Goal: Ask a question: Seek information or help from site administrators or community

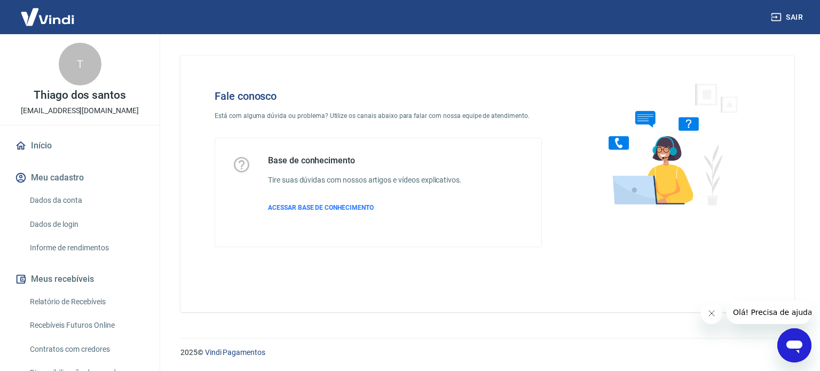
click at [794, 341] on icon "Abrir janela de mensagens" at bounding box center [794, 347] width 16 height 13
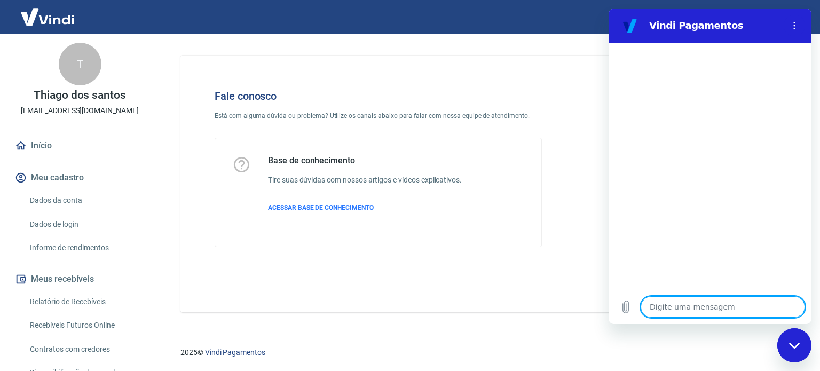
type textarea "E"
type textarea "x"
type textarea "Es"
type textarea "x"
type textarea "Est"
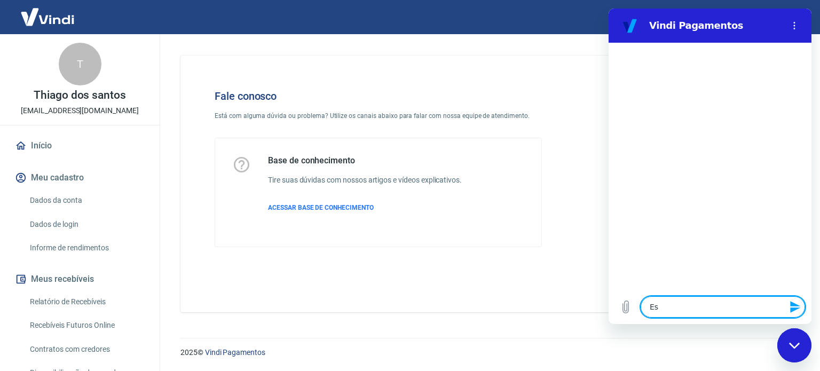
type textarea "x"
type textarea "Esto"
type textarea "x"
type textarea "Estou"
type textarea "x"
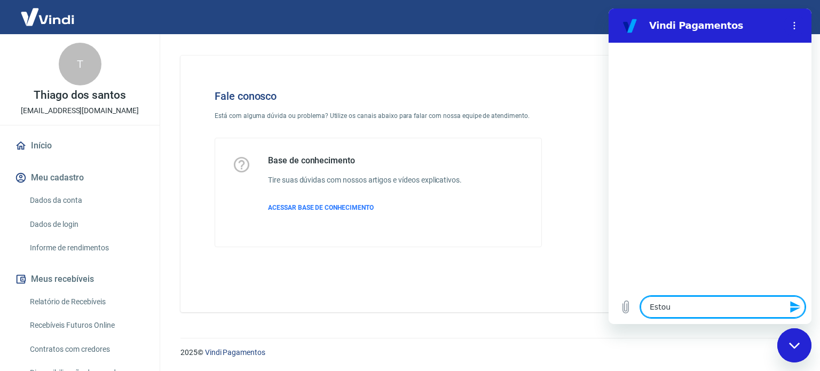
type textarea "Estou"
type textarea "x"
type textarea "Estou c"
type textarea "x"
type textarea "Estou co"
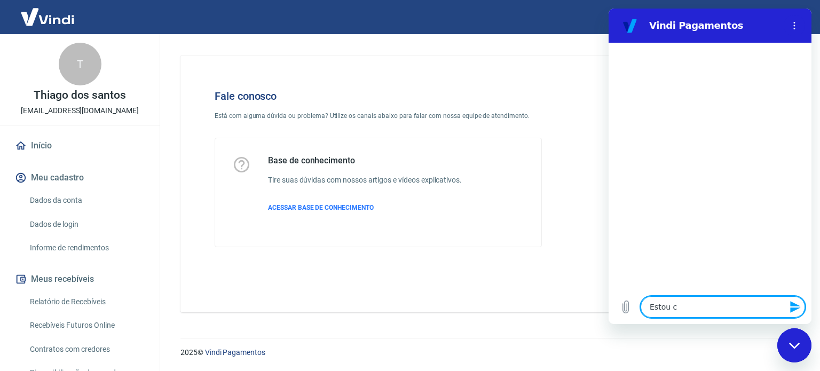
type textarea "x"
type textarea "Estou com"
type textarea "x"
type textarea "Estou com"
type textarea "x"
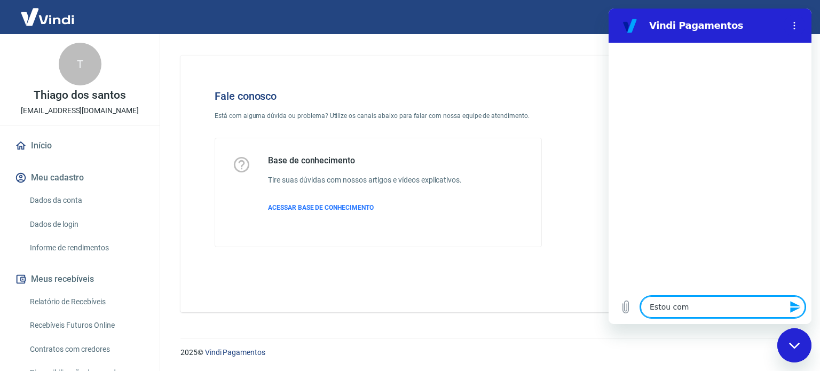
type textarea "Estou com p"
type textarea "x"
type textarea "Estou com pr"
type textarea "x"
type textarea "Estou com pro"
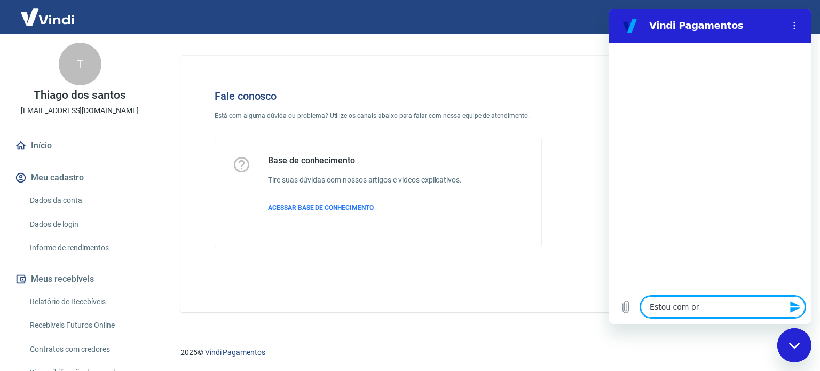
type textarea "x"
type textarea "Estou com prob"
type textarea "x"
type textarea "Estou com probl"
type textarea "x"
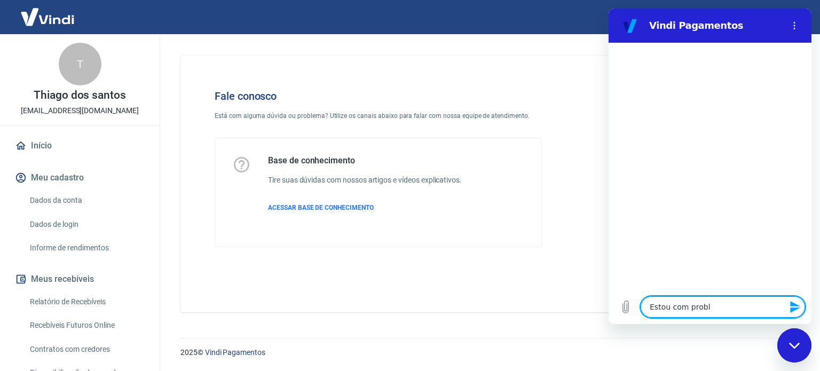
type textarea "Estou com proble"
type textarea "x"
type textarea "Estou com problem"
type textarea "x"
type textarea "Estou com problema"
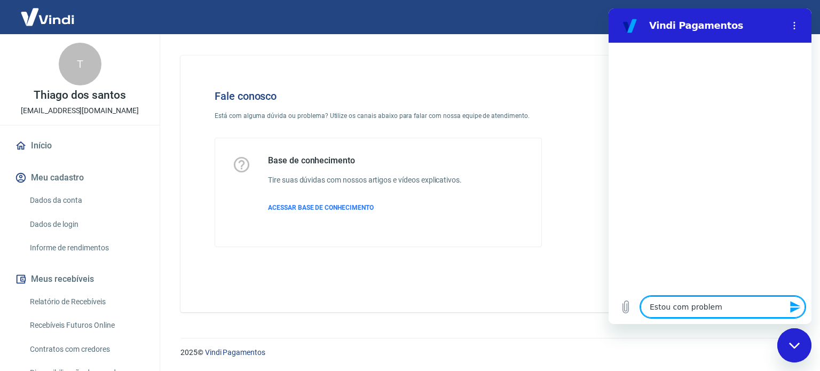
type textarea "x"
type textarea "Estou com problema"
type textarea "x"
type textarea "Estou com problema d"
type textarea "x"
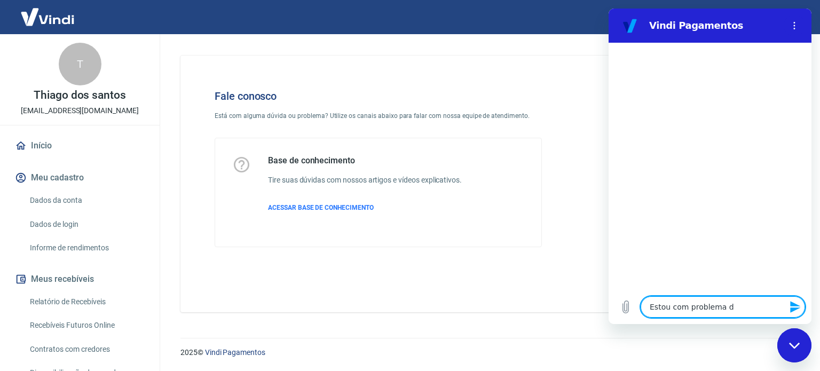
type textarea "Estou com problema de"
type textarea "x"
type textarea "Estou com problema de"
type textarea "x"
type textarea "Estou com problema de p"
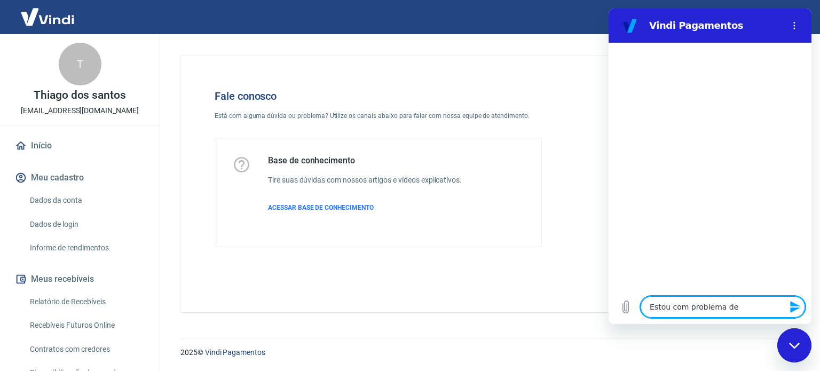
type textarea "x"
type textarea "Estou com problema de pa"
type textarea "x"
type textarea "Estou com problema de pag"
type textarea "x"
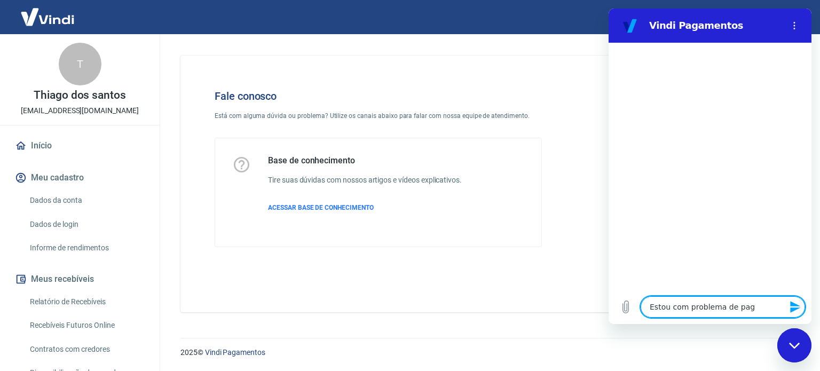
type textarea "Estou com problema de paga"
type textarea "x"
type textarea "Estou com problema de pagam"
type textarea "x"
type textarea "Estou com problema de pagame"
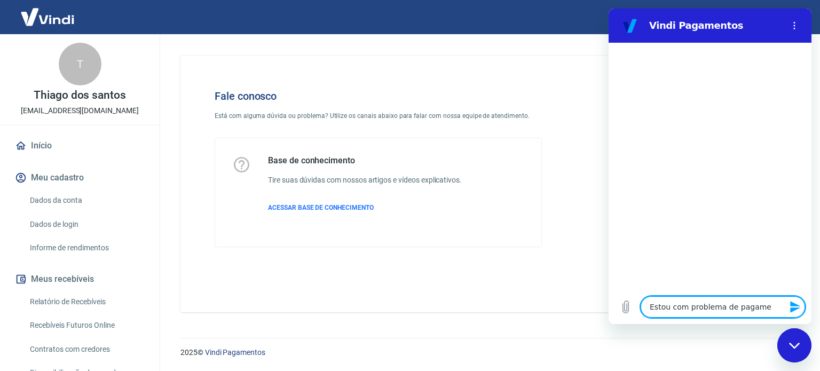
type textarea "x"
type textarea "Estou com problema de pagamen"
type textarea "x"
type textarea "Estou com problema de pagament"
type textarea "x"
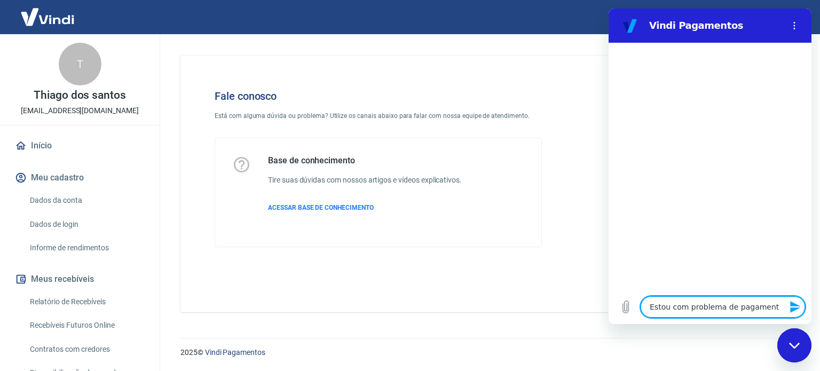
type textarea "Estou com problema de pagamento"
type textarea "x"
type textarea "Estou com problema de pagamento"
type textarea "x"
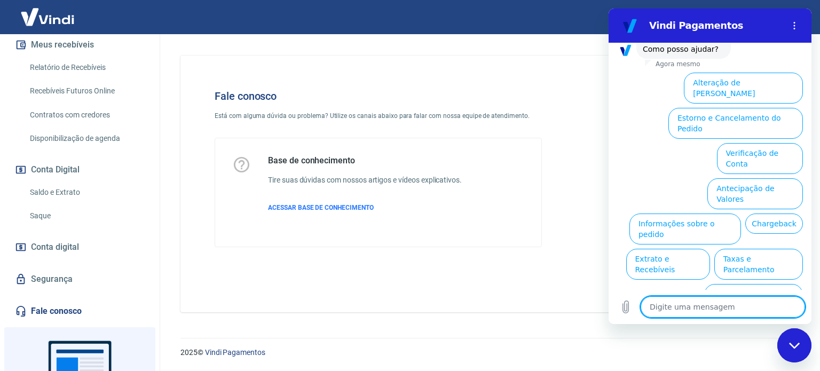
scroll to position [267, 0]
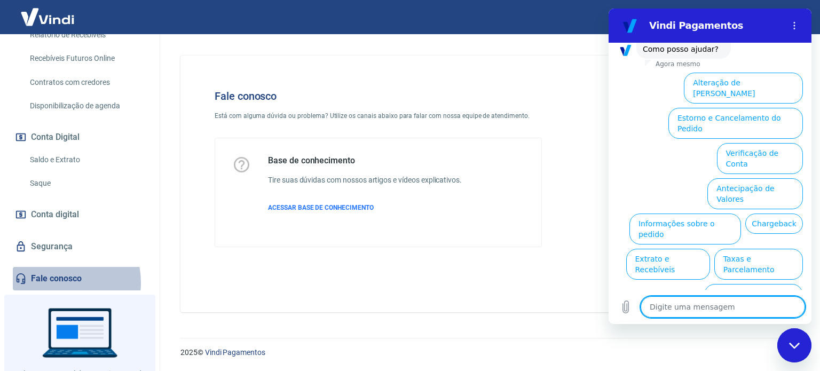
click at [51, 282] on link "Fale conosco" at bounding box center [80, 278] width 134 height 23
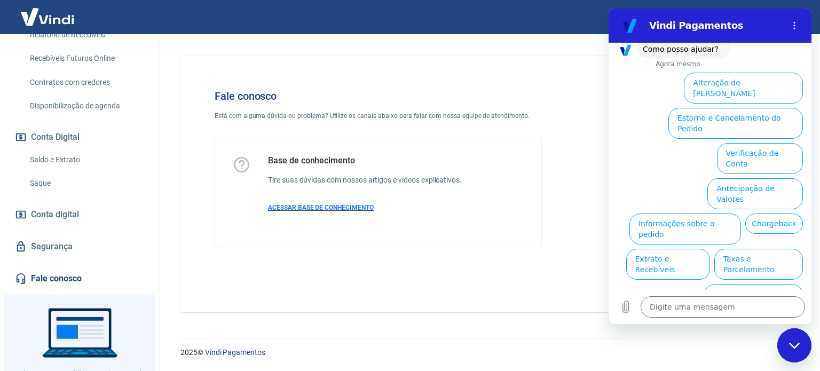
click at [325, 208] on span "ACESSAR BASE DE CONHECIMENTO" at bounding box center [321, 207] width 106 height 7
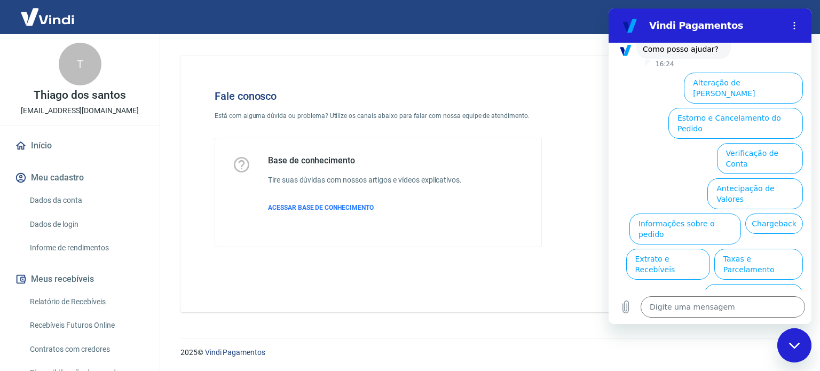
click at [799, 348] on icon "Fechar janela de mensagens" at bounding box center [794, 345] width 11 height 7
type textarea "x"
